Goal: Entertainment & Leisure: Consume media (video, audio)

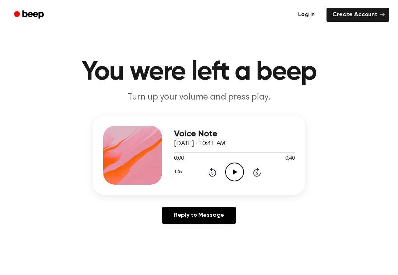
click at [237, 169] on icon "Play Audio" at bounding box center [234, 172] width 19 height 19
click at [237, 165] on icon "Pause Audio" at bounding box center [234, 172] width 19 height 19
click at [237, 172] on icon "Play Audio" at bounding box center [234, 172] width 19 height 19
click at [229, 171] on icon "Pause Audio" at bounding box center [234, 172] width 19 height 19
click at [230, 167] on icon "Play Audio" at bounding box center [234, 172] width 19 height 19
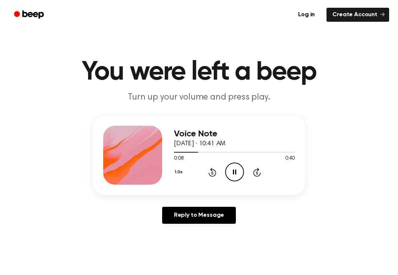
click at [232, 170] on icon "Pause Audio" at bounding box center [234, 172] width 19 height 19
click at [208, 171] on icon "Rewind 5 seconds" at bounding box center [212, 172] width 8 height 10
click at [235, 174] on icon "Play Audio" at bounding box center [234, 172] width 19 height 19
click at [233, 168] on icon "Pause Audio" at bounding box center [234, 172] width 19 height 19
click at [241, 167] on icon "Play Audio" at bounding box center [234, 172] width 19 height 19
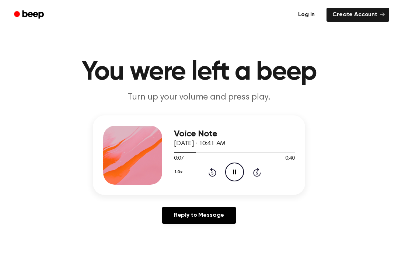
click at [234, 171] on icon "Pause Audio" at bounding box center [234, 172] width 19 height 19
click at [209, 170] on icon "Rewind 5 seconds" at bounding box center [212, 172] width 8 height 10
click at [232, 172] on icon "Play Audio" at bounding box center [234, 172] width 19 height 19
click at [234, 171] on icon "Pause Audio" at bounding box center [234, 172] width 19 height 19
click at [239, 170] on icon "Play Audio" at bounding box center [234, 172] width 19 height 19
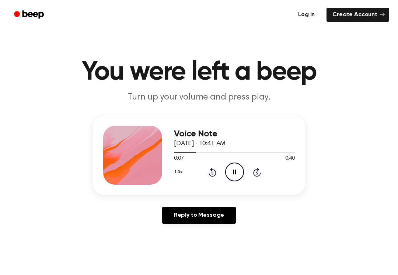
click at [237, 178] on icon "Pause Audio" at bounding box center [234, 172] width 19 height 19
click at [229, 173] on icon "Play Audio" at bounding box center [234, 172] width 19 height 19
click at [236, 171] on icon at bounding box center [234, 172] width 3 height 5
click at [215, 167] on icon "Rewind 5 seconds" at bounding box center [212, 172] width 8 height 10
click at [234, 170] on icon "Play Audio" at bounding box center [234, 172] width 19 height 19
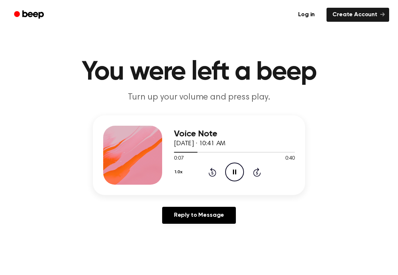
click at [237, 170] on icon "Pause Audio" at bounding box center [234, 172] width 19 height 19
click at [237, 169] on icon "Play Audio" at bounding box center [234, 172] width 19 height 19
click at [214, 169] on icon "Rewind 5 seconds" at bounding box center [212, 172] width 8 height 10
click at [234, 170] on icon "Pause Audio" at bounding box center [234, 172] width 19 height 19
click at [237, 170] on icon "Play Audio" at bounding box center [234, 172] width 19 height 19
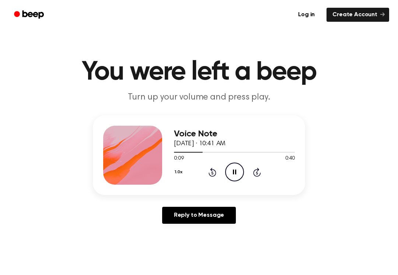
click at [236, 169] on icon "Pause Audio" at bounding box center [234, 172] width 19 height 19
click at [237, 164] on icon "Play Audio" at bounding box center [234, 172] width 19 height 19
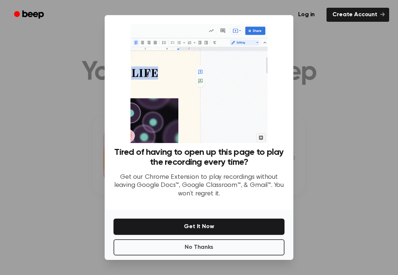
click at [227, 244] on button "No Thanks" at bounding box center [199, 247] width 171 height 16
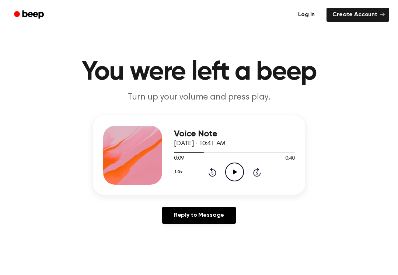
click at [236, 173] on icon at bounding box center [235, 172] width 4 height 5
click at [231, 168] on icon "Pause Audio" at bounding box center [234, 172] width 19 height 19
click at [214, 175] on icon "Rewind 5 seconds" at bounding box center [212, 172] width 8 height 10
click at [238, 172] on icon "Play Audio" at bounding box center [234, 172] width 19 height 19
click at [235, 168] on icon "Pause Audio" at bounding box center [234, 172] width 19 height 19
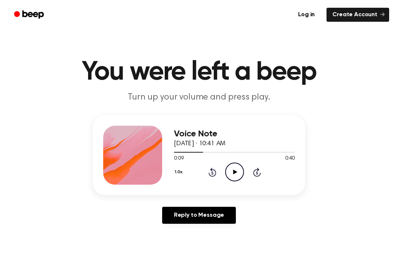
click at [211, 171] on icon at bounding box center [213, 172] width 8 height 9
click at [233, 170] on icon "Play Audio" at bounding box center [234, 172] width 19 height 19
click at [236, 169] on icon "Pause Audio" at bounding box center [234, 172] width 19 height 19
click at [241, 174] on icon "Play Audio" at bounding box center [234, 172] width 19 height 19
click at [236, 169] on icon "Pause Audio" at bounding box center [234, 172] width 19 height 19
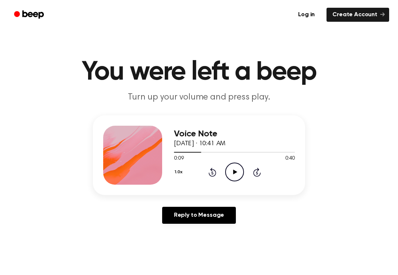
click at [226, 169] on circle at bounding box center [235, 172] width 18 height 18
click at [235, 170] on icon at bounding box center [234, 172] width 3 height 5
click at [209, 170] on icon "Rewind 5 seconds" at bounding box center [212, 172] width 8 height 10
click at [242, 171] on icon "Play Audio" at bounding box center [234, 172] width 19 height 19
click at [237, 168] on icon "Pause Audio" at bounding box center [234, 172] width 19 height 19
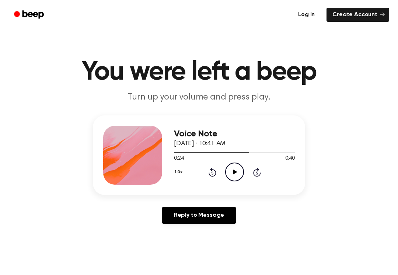
click at [208, 165] on div "1.0x Rewind 5 seconds Play Audio Skip 5 seconds" at bounding box center [234, 172] width 121 height 19
click at [214, 174] on icon "Rewind 5 seconds" at bounding box center [212, 172] width 8 height 10
click at [233, 174] on icon at bounding box center [235, 172] width 4 height 5
click at [234, 169] on icon "Pause Audio" at bounding box center [234, 172] width 19 height 19
click at [239, 173] on icon "Play Audio" at bounding box center [234, 172] width 19 height 19
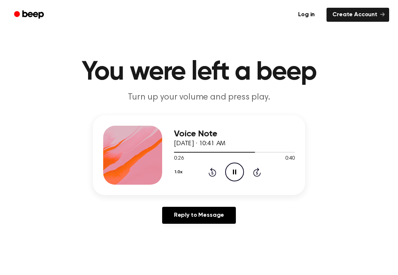
click at [233, 174] on icon at bounding box center [234, 172] width 3 height 5
click at [216, 172] on icon at bounding box center [213, 172] width 8 height 9
click at [234, 174] on icon "Play Audio" at bounding box center [234, 172] width 19 height 19
click at [237, 170] on icon "Pause Audio" at bounding box center [234, 172] width 19 height 19
click at [234, 167] on icon "Play Audio" at bounding box center [234, 172] width 19 height 19
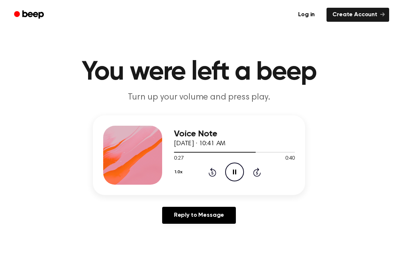
click at [236, 168] on icon "Pause Audio" at bounding box center [234, 172] width 19 height 19
click at [210, 174] on icon "Rewind 5 seconds" at bounding box center [212, 172] width 8 height 10
click at [241, 171] on icon "Play Audio" at bounding box center [234, 172] width 19 height 19
click at [234, 171] on icon "Pause Audio" at bounding box center [234, 172] width 19 height 19
click at [232, 171] on icon "Play Audio" at bounding box center [234, 172] width 19 height 19
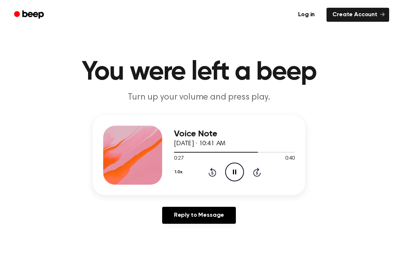
click at [235, 170] on icon at bounding box center [234, 172] width 3 height 5
click at [213, 170] on icon at bounding box center [213, 172] width 8 height 9
click at [234, 174] on icon "Play Audio" at bounding box center [234, 172] width 19 height 19
click at [238, 170] on icon "Pause Audio" at bounding box center [234, 172] width 19 height 19
click at [209, 172] on icon "Rewind 5 seconds" at bounding box center [212, 172] width 8 height 10
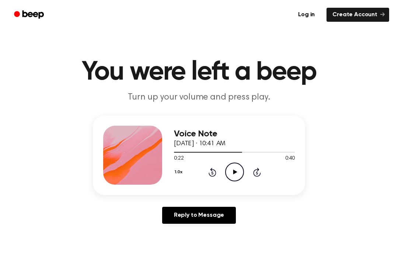
click at [235, 171] on icon at bounding box center [235, 172] width 4 height 5
click at [235, 167] on icon "Pause Audio" at bounding box center [234, 172] width 19 height 19
click at [238, 168] on icon "Play Audio" at bounding box center [234, 172] width 19 height 19
click at [243, 166] on icon "Pause Audio" at bounding box center [234, 172] width 19 height 19
click at [233, 170] on icon "Play Audio" at bounding box center [234, 172] width 19 height 19
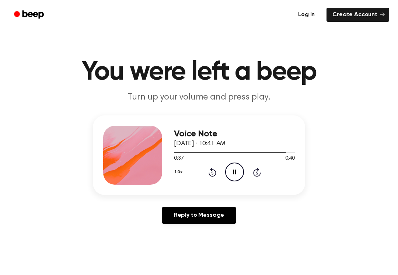
click at [209, 173] on icon "Rewind 5 seconds" at bounding box center [212, 172] width 8 height 10
click at [213, 175] on icon "Rewind 5 seconds" at bounding box center [212, 172] width 8 height 10
click at [212, 176] on icon at bounding box center [213, 172] width 8 height 9
click at [239, 173] on icon "Pause Audio" at bounding box center [234, 172] width 19 height 19
click at [239, 167] on icon "Play Audio" at bounding box center [234, 172] width 19 height 19
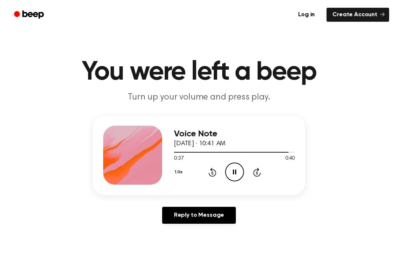
click at [229, 167] on icon "Pause Audio" at bounding box center [234, 172] width 19 height 19
click at [237, 168] on icon "Play Audio" at bounding box center [234, 172] width 19 height 19
click at [231, 170] on icon "Play Audio" at bounding box center [234, 172] width 19 height 19
click at [240, 171] on icon "Pause Audio" at bounding box center [234, 172] width 19 height 19
